Goal: Task Accomplishment & Management: Manage account settings

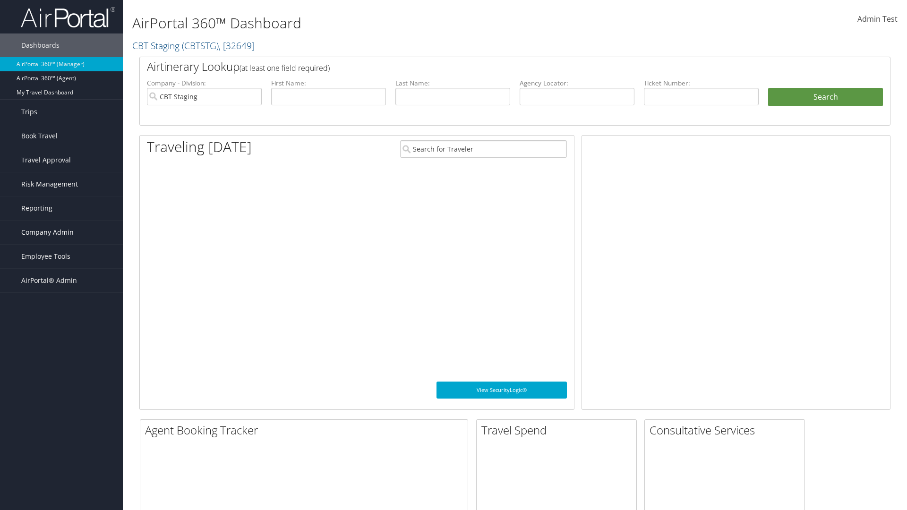
click at [61, 232] on span "Company Admin" at bounding box center [47, 233] width 52 height 24
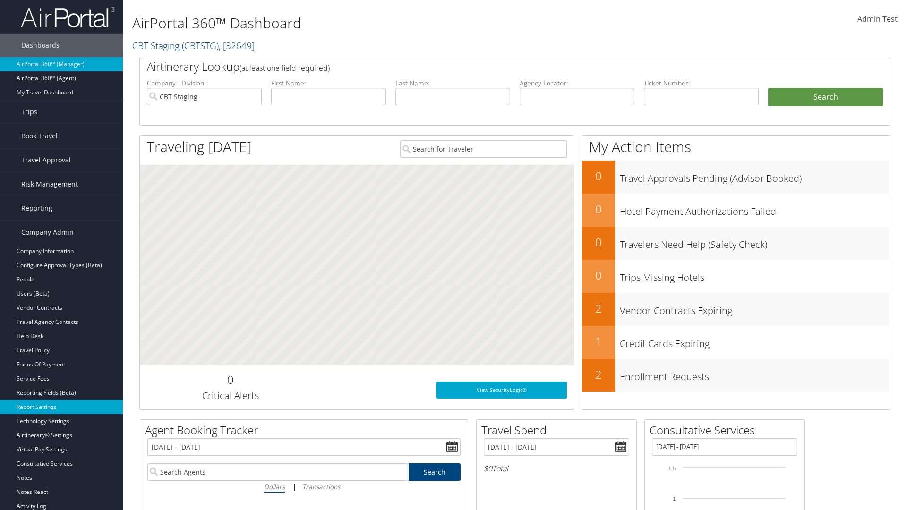
click at [61, 407] on link "Report Settings" at bounding box center [61, 407] width 123 height 14
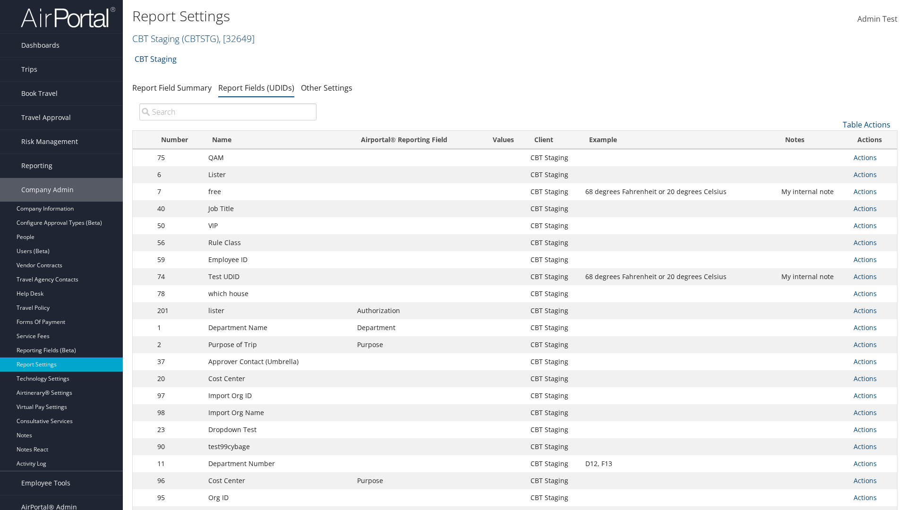
click at [156, 38] on link "CBT Staging ( CBTSTG ) , [ 32649 ]" at bounding box center [193, 38] width 122 height 13
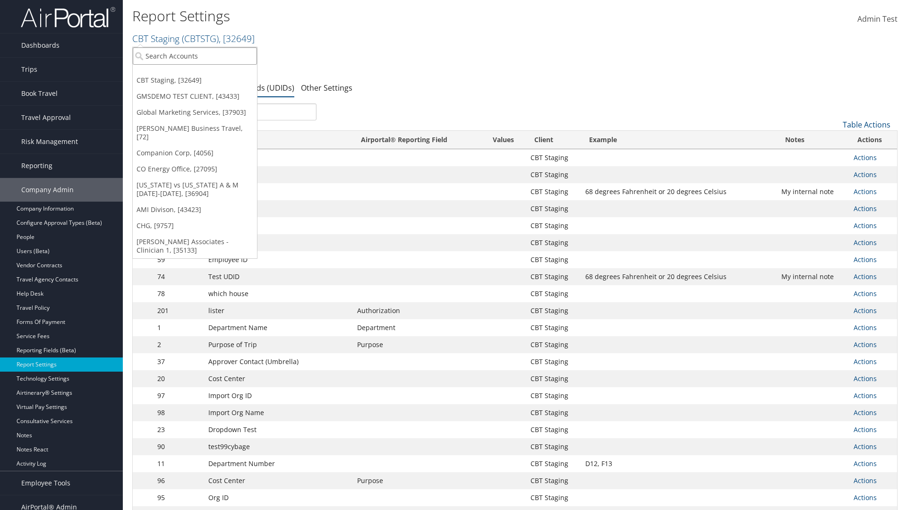
click at [195, 56] on input "search" at bounding box center [195, 55] width 124 height 17
type input "Global Marketing Services"
click at [204, 73] on div "Global Marketing Services (301946), [37903]" at bounding box center [204, 73] width 152 height 9
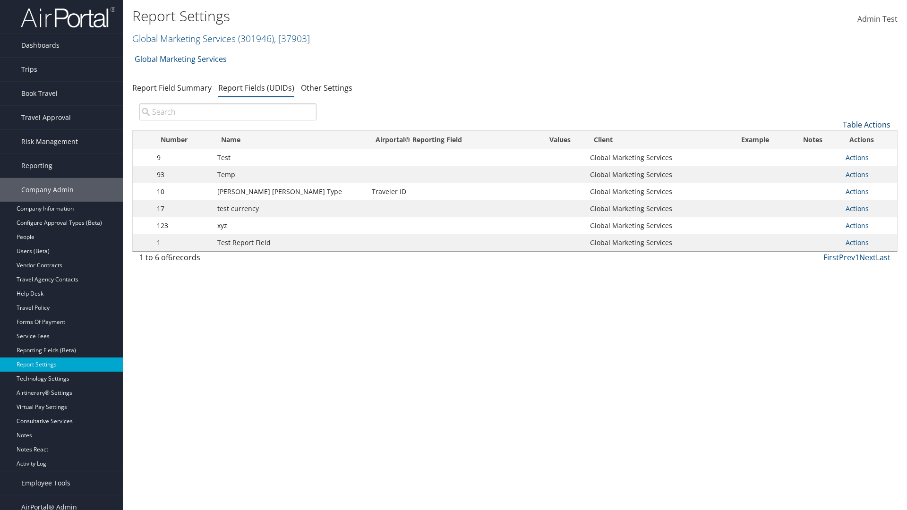
click at [866, 125] on link "Table Actions" at bounding box center [867, 125] width 48 height 10
click at [835, 139] on link "New Record" at bounding box center [835, 139] width 124 height 16
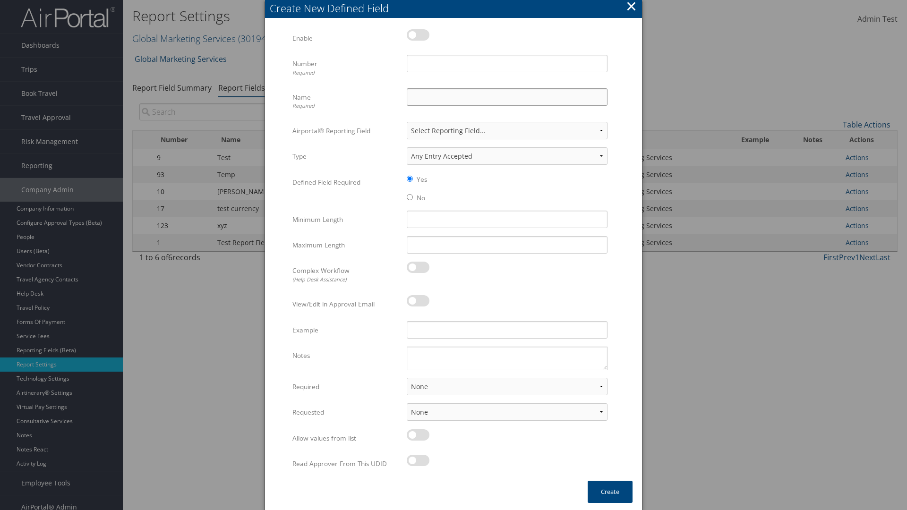
click at [507, 97] on input "Name Required" at bounding box center [507, 96] width 201 height 17
type input "Test Report Dummy"
click at [507, 63] on input "Number Required" at bounding box center [507, 63] width 201 height 17
type input "1"
click at [610, 492] on button "Create" at bounding box center [610, 492] width 45 height 22
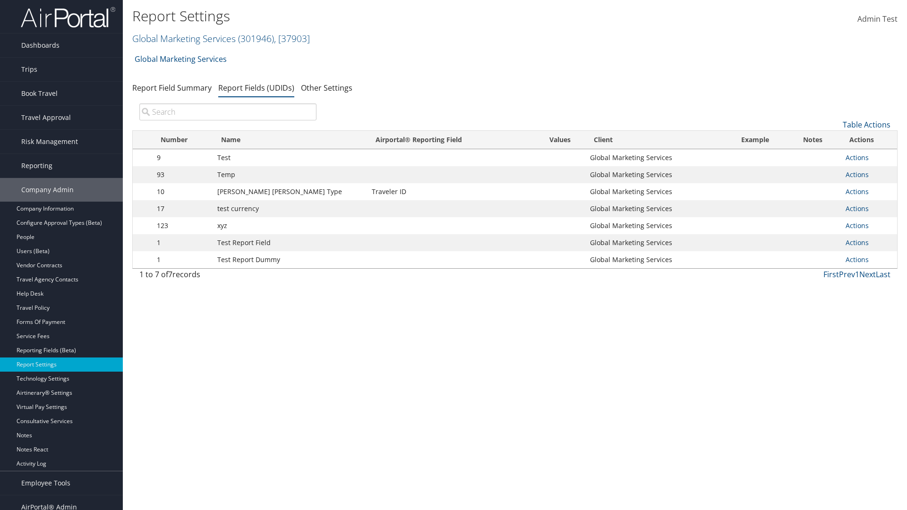
click at [867, 260] on td "Actions Update Report Field Values Upload Report Field Values Edit Delete" at bounding box center [869, 259] width 56 height 17
